Goal: Information Seeking & Learning: Learn about a topic

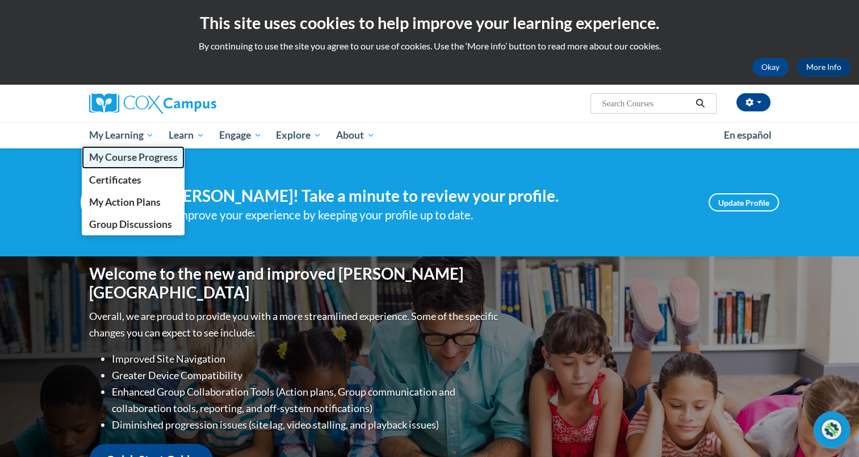
click at [145, 154] on span "My Course Progress" at bounding box center [133, 157] width 89 height 12
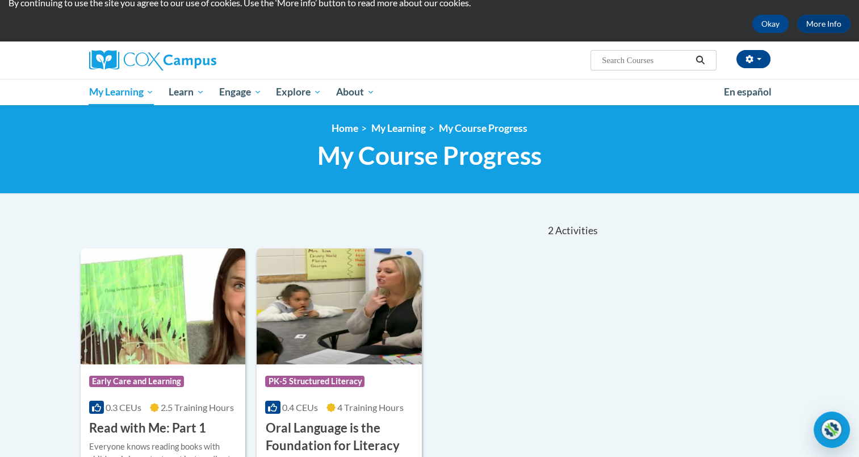
scroll to position [50, 0]
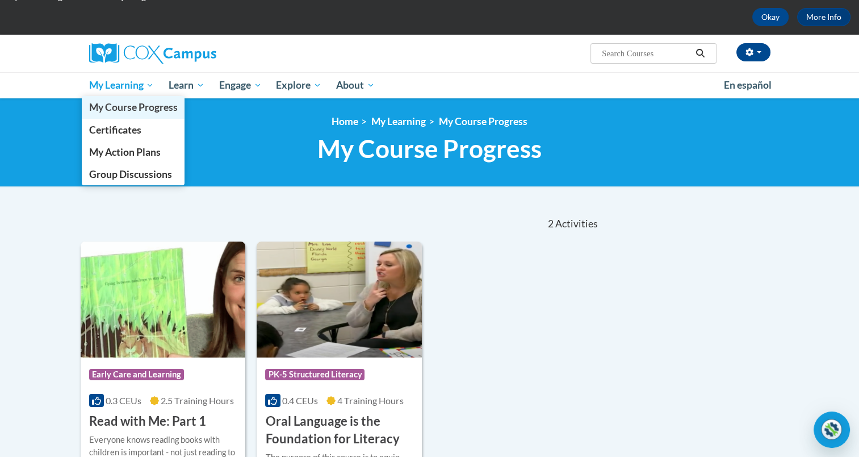
click at [132, 101] on span "My Course Progress" at bounding box center [133, 107] width 89 height 12
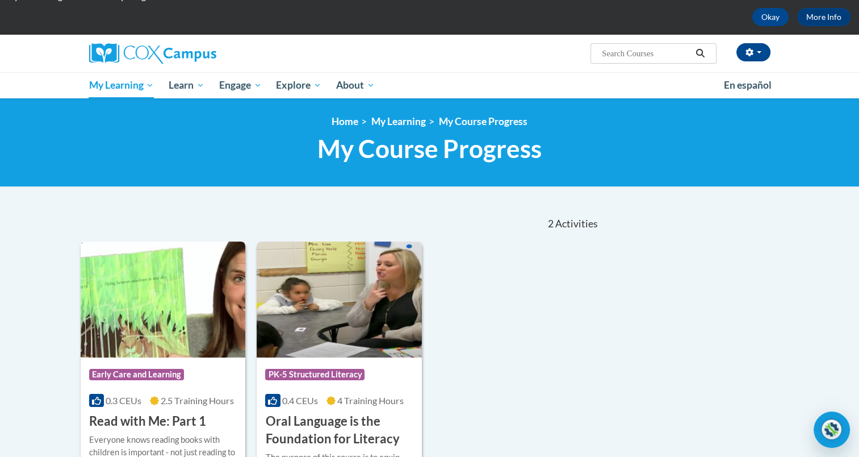
click at [156, 383] on div "Course Category: Early Care and Learning" at bounding box center [163, 376] width 148 height 26
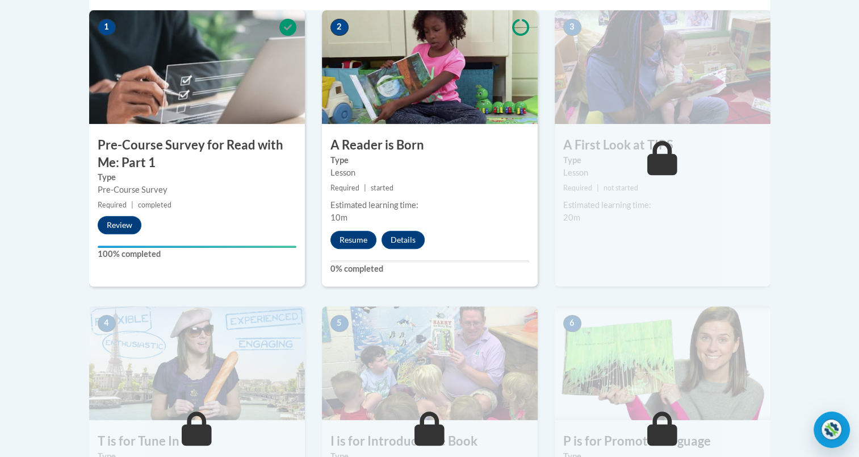
click at [348, 229] on div "2 A Reader is Born Type Lesson Required | started Estimated learning time: 10m …" at bounding box center [430, 148] width 216 height 276
click at [353, 243] on button "Resume" at bounding box center [354, 240] width 46 height 18
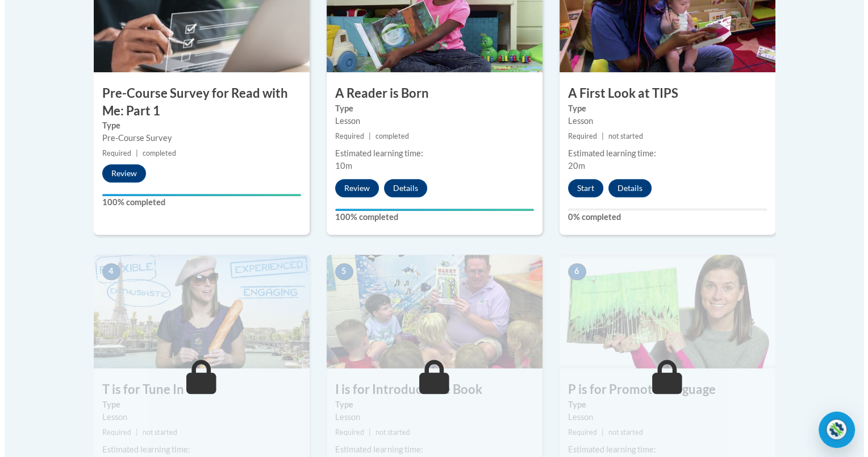
scroll to position [441, 0]
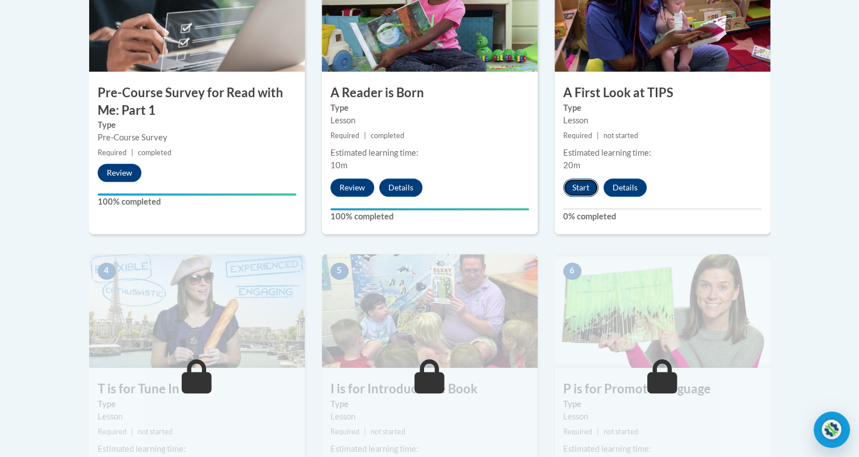
click at [591, 188] on button "Start" at bounding box center [580, 187] width 35 height 18
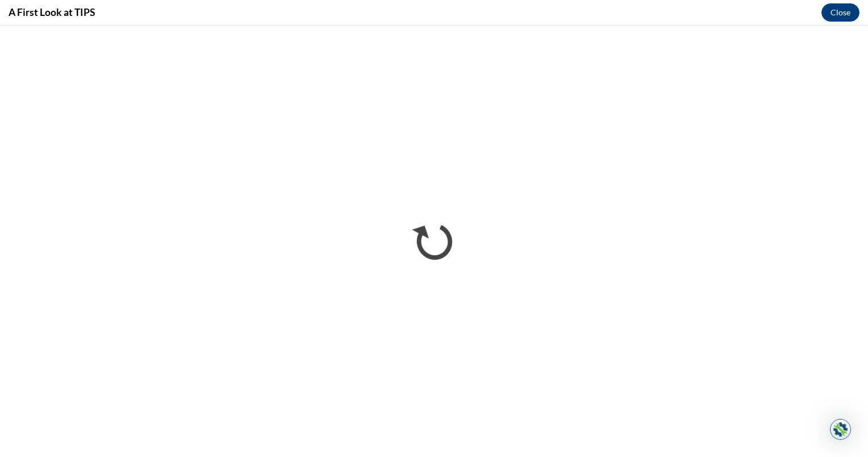
scroll to position [0, 0]
